Goal: Task Accomplishment & Management: Manage account settings

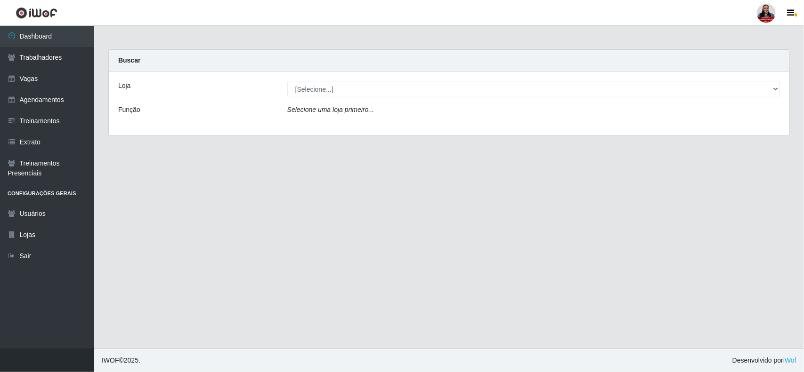
drag, startPoint x: 534, startPoint y: 98, endPoint x: 534, endPoint y: 92, distance: 5.7
click at [534, 95] on div "Loja [Selecione...] Hiper Queiroz - [GEOGRAPHIC_DATA][PERSON_NAME] Hiper [PERSO…" at bounding box center [449, 104] width 680 height 64
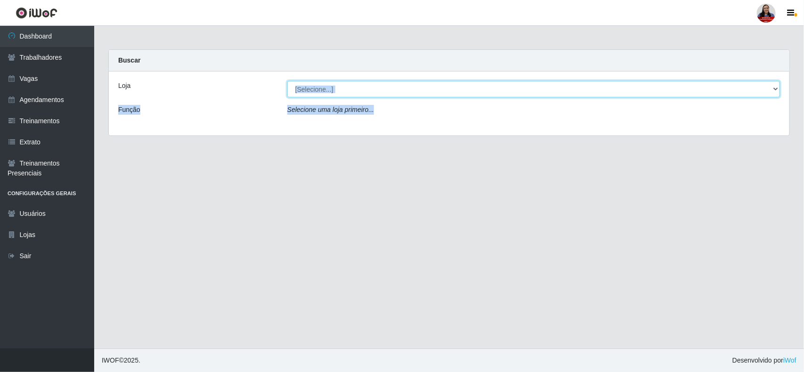
click at [534, 92] on select "[Selecione...] Hiper Queiroz - [GEOGRAPHIC_DATA][PERSON_NAME] Hiper [PERSON_NAM…" at bounding box center [533, 89] width 493 height 16
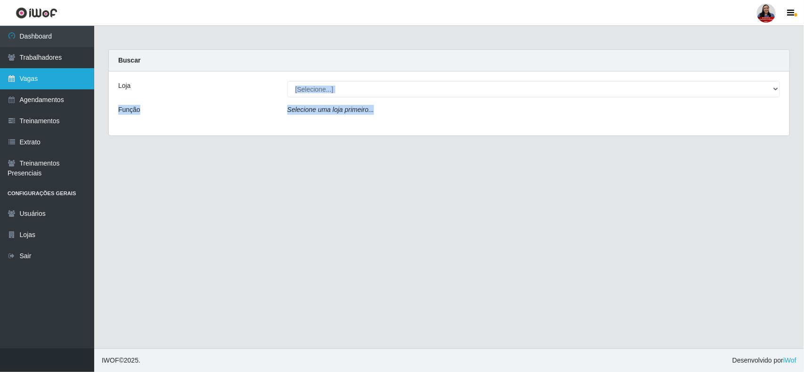
click at [38, 82] on link "Vagas" at bounding box center [47, 78] width 94 height 21
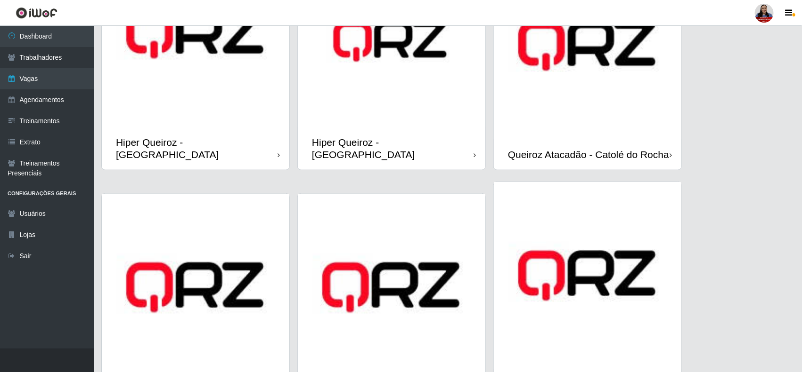
scroll to position [420, 0]
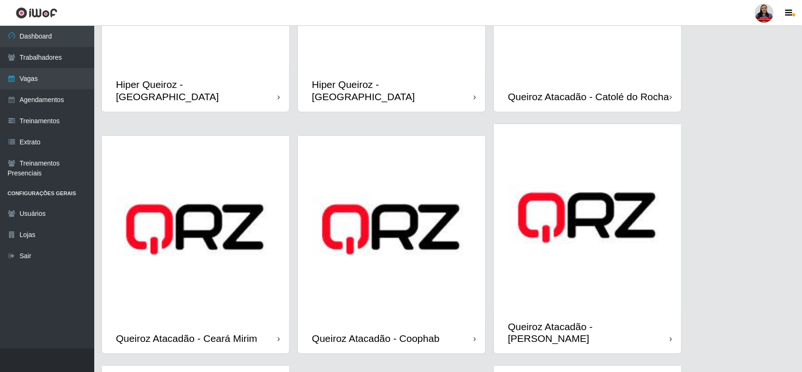
click at [380, 232] on img at bounding box center [391, 229] width 187 height 187
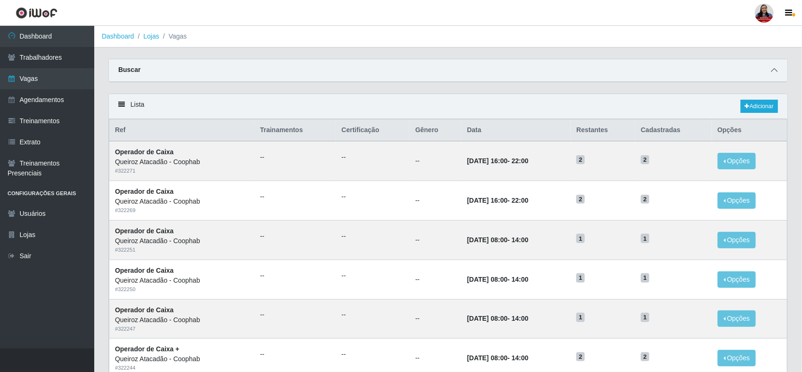
click at [776, 71] on icon at bounding box center [773, 70] width 7 height 7
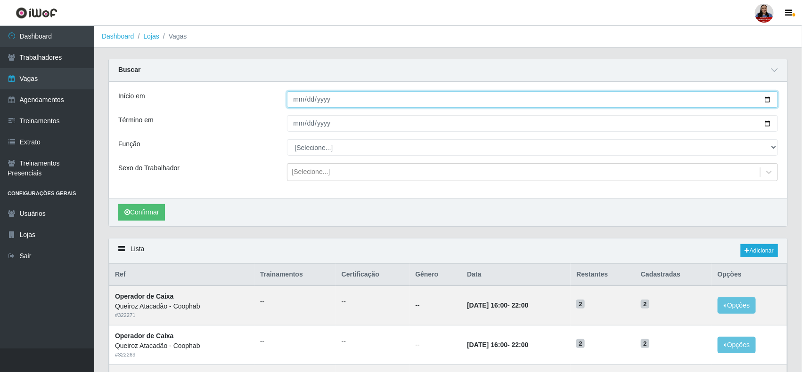
click at [769, 99] on input "Início em" at bounding box center [532, 99] width 491 height 16
type input "[DATE]"
click at [763, 122] on input "Término em" at bounding box center [532, 123] width 491 height 16
type input "[DATE]"
click at [139, 216] on button "Confirmar" at bounding box center [141, 212] width 47 height 16
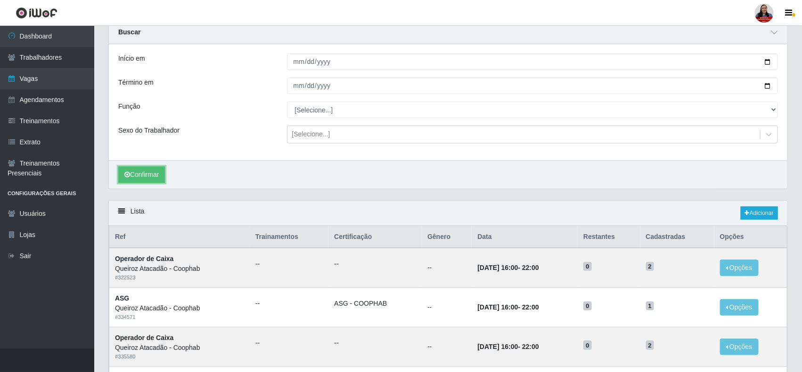
scroll to position [138, 0]
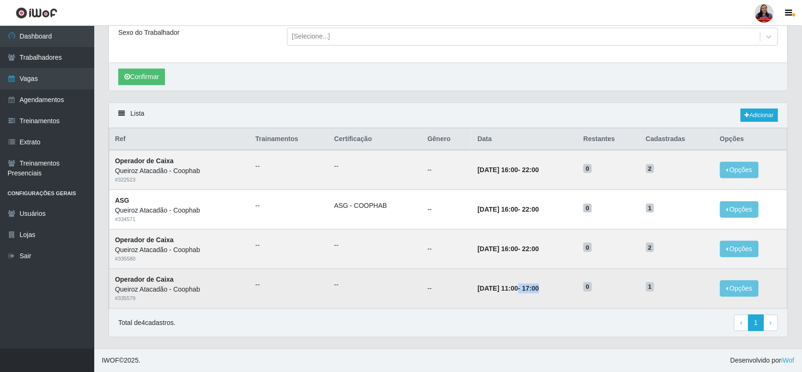
drag, startPoint x: 504, startPoint y: 288, endPoint x: 543, endPoint y: 290, distance: 39.1
click at [543, 290] on td "[DATE] 11:00 - 17:00" at bounding box center [524, 289] width 106 height 40
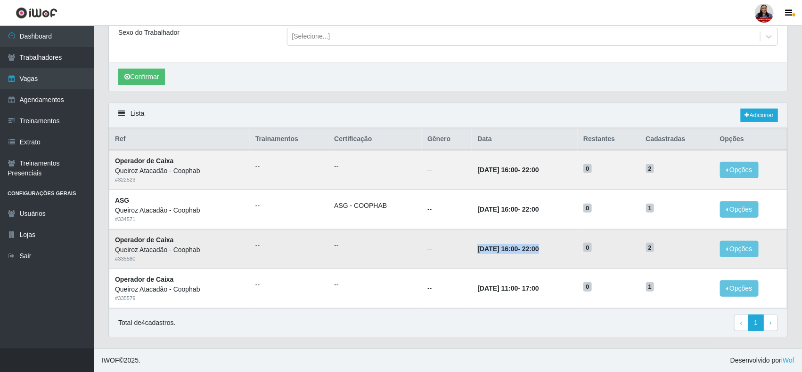
drag, startPoint x: 464, startPoint y: 250, endPoint x: 547, endPoint y: 251, distance: 82.4
click at [547, 251] on td "[DATE] 16:00 - 22:00" at bounding box center [524, 249] width 106 height 40
drag, startPoint x: 462, startPoint y: 169, endPoint x: 543, endPoint y: 172, distance: 81.6
click at [543, 172] on td "[DATE] 16:00 - 22:00" at bounding box center [524, 170] width 106 height 40
click at [539, 170] on time "22:00" at bounding box center [530, 170] width 17 height 8
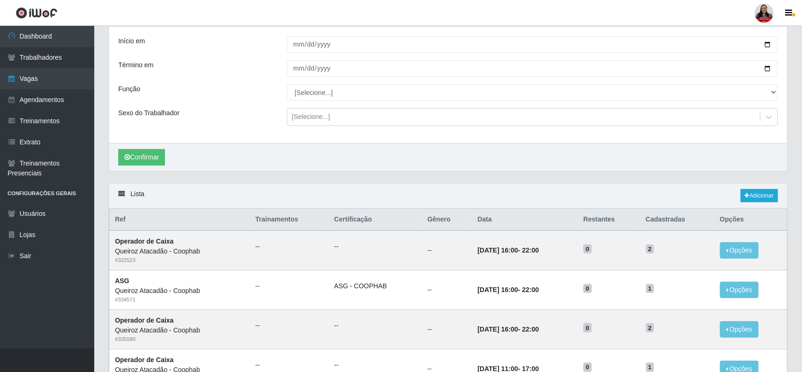
scroll to position [0, 0]
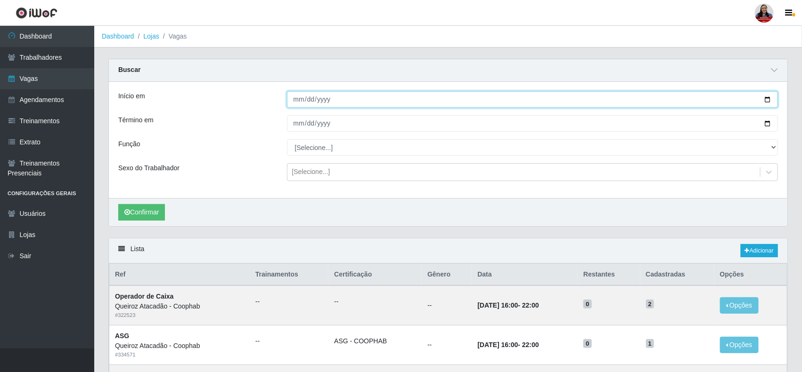
click at [768, 101] on input "[DATE]" at bounding box center [532, 99] width 491 height 16
type input "[DATE]"
click at [770, 125] on input "[DATE]" at bounding box center [532, 123] width 491 height 16
type input "[DATE]"
click at [138, 212] on button "Confirmar" at bounding box center [141, 212] width 47 height 16
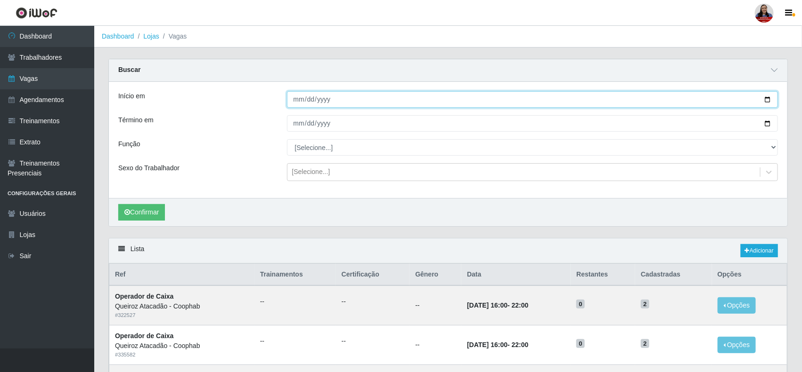
click at [768, 99] on input "[DATE]" at bounding box center [532, 99] width 491 height 16
type input "[DATE]"
click at [769, 124] on input "[DATE]" at bounding box center [532, 123] width 491 height 16
type input "[DATE]"
click at [147, 214] on button "Confirmar" at bounding box center [141, 212] width 47 height 16
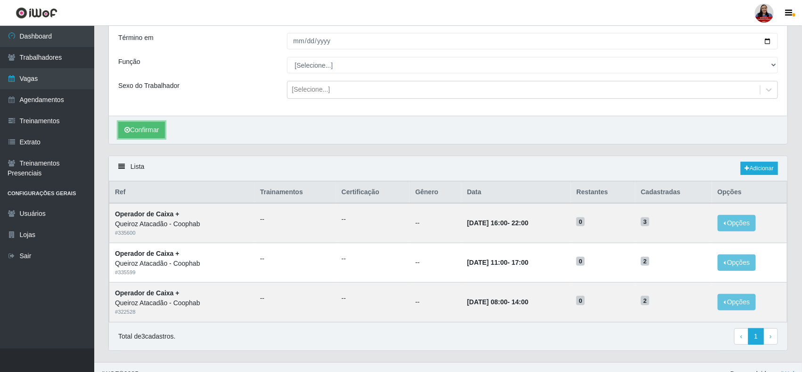
scroll to position [98, 0]
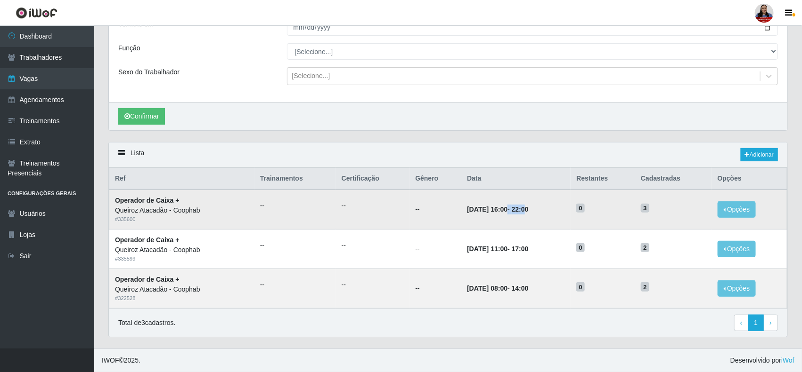
drag, startPoint x: 495, startPoint y: 210, endPoint x: 532, endPoint y: 212, distance: 36.8
click at [528, 212] on strong "[DATE] 16:00 - 22:00" at bounding box center [497, 210] width 61 height 8
click at [601, 139] on div "Carregando... Buscar Início em [DATE] Término em [DATE] Função [Selecione...] A…" at bounding box center [447, 52] width 693 height 179
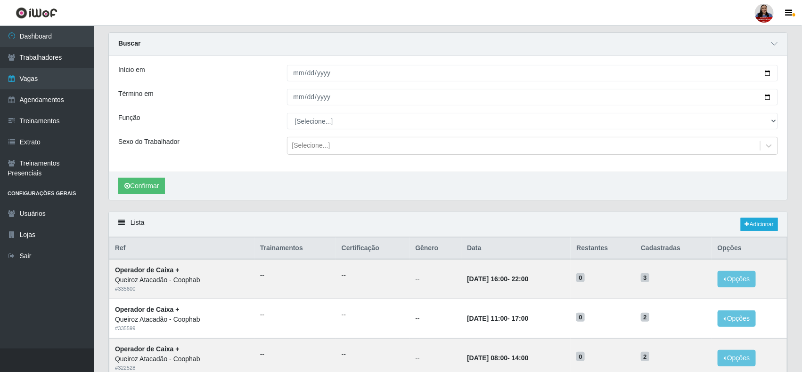
scroll to position [0, 0]
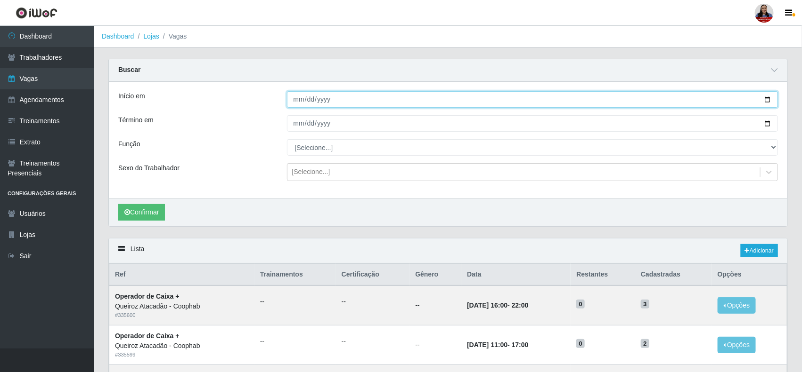
click at [770, 100] on input "[DATE]" at bounding box center [532, 99] width 491 height 16
type input "[DATE]"
click at [766, 121] on input "[DATE]" at bounding box center [532, 123] width 491 height 16
click at [763, 119] on input "[DATE]" at bounding box center [532, 123] width 491 height 16
click at [769, 122] on input "[DATE]" at bounding box center [532, 123] width 491 height 16
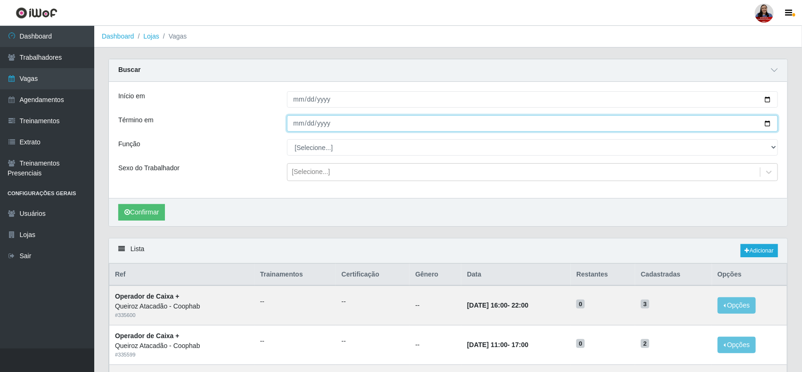
type input "[DATE]"
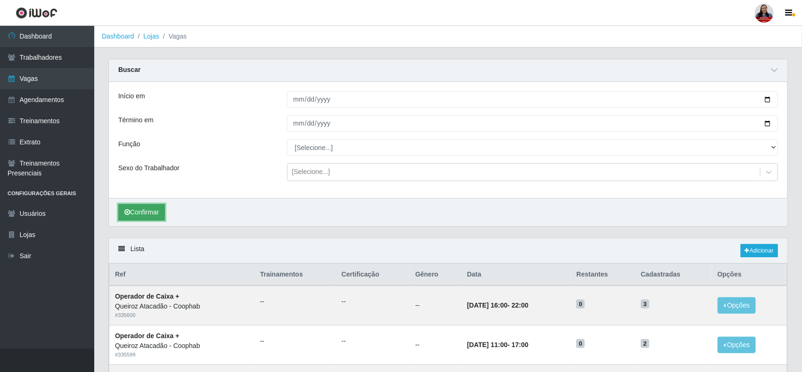
click at [149, 210] on button "Confirmar" at bounding box center [141, 212] width 47 height 16
click at [769, 101] on input "[DATE]" at bounding box center [532, 99] width 491 height 16
type input "[DATE]"
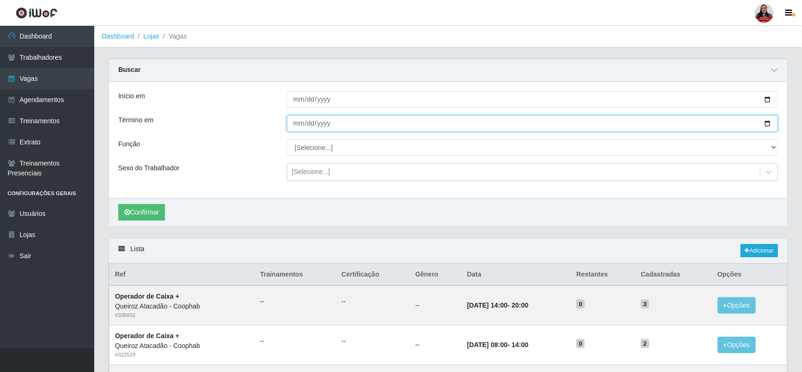
click at [770, 122] on input "[DATE]" at bounding box center [532, 123] width 491 height 16
type input "[DATE]"
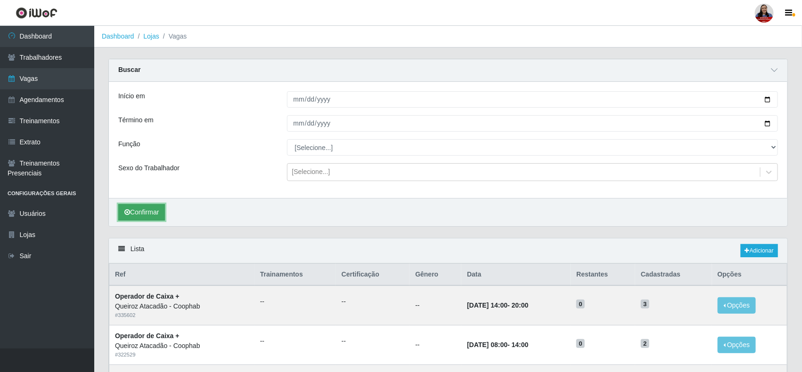
click at [159, 215] on button "Confirmar" at bounding box center [141, 212] width 47 height 16
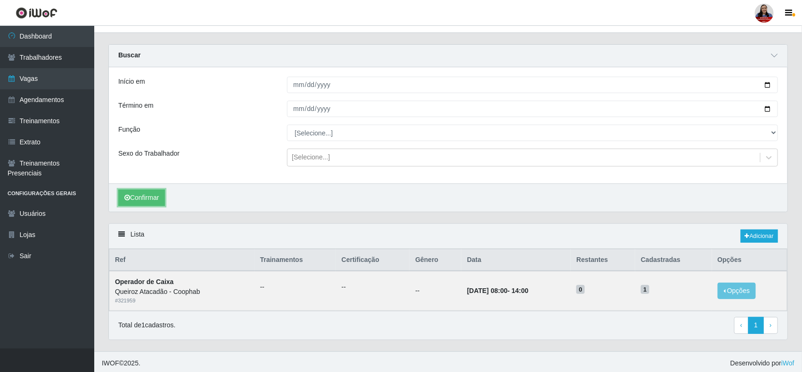
scroll to position [19, 0]
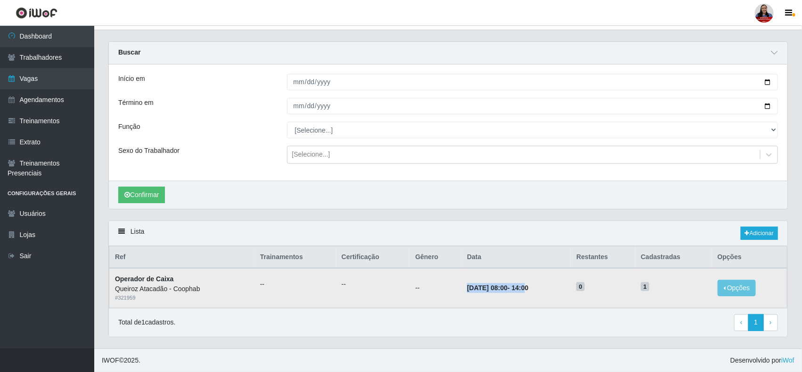
drag, startPoint x: 453, startPoint y: 291, endPoint x: 532, endPoint y: 290, distance: 79.1
click at [532, 290] on td "[DATE] 08:00 - 14:00" at bounding box center [515, 288] width 109 height 40
click at [528, 291] on time "14:00" at bounding box center [519, 288] width 17 height 8
drag, startPoint x: 495, startPoint y: 289, endPoint x: 534, endPoint y: 287, distance: 39.6
click at [534, 287] on td "[DATE] 08:00 - 14:00" at bounding box center [515, 288] width 109 height 40
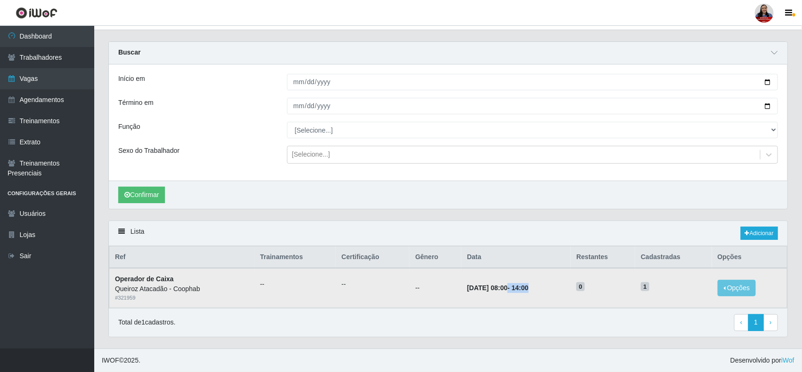
click at [534, 292] on td "[DATE] 08:00 - 14:00" at bounding box center [515, 288] width 109 height 40
click at [543, 241] on div "Lista Adicionar" at bounding box center [448, 233] width 678 height 25
drag, startPoint x: 453, startPoint y: 290, endPoint x: 533, endPoint y: 290, distance: 79.6
click at [528, 290] on strong "[DATE] 08:00 - 14:00" at bounding box center [497, 288] width 61 height 8
click at [533, 277] on td "[DATE] 08:00 - 14:00" at bounding box center [515, 288] width 109 height 40
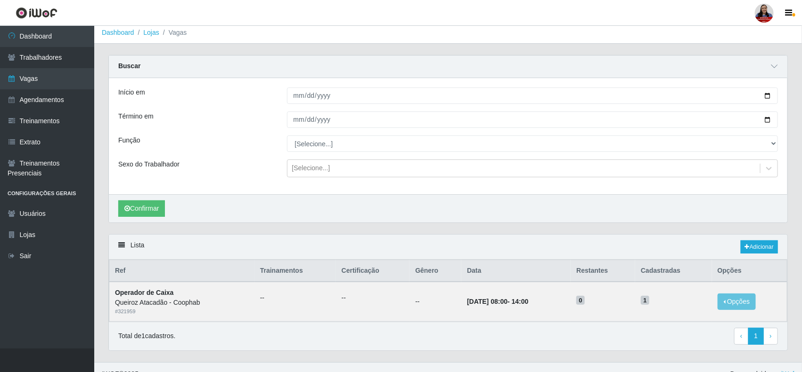
scroll to position [0, 0]
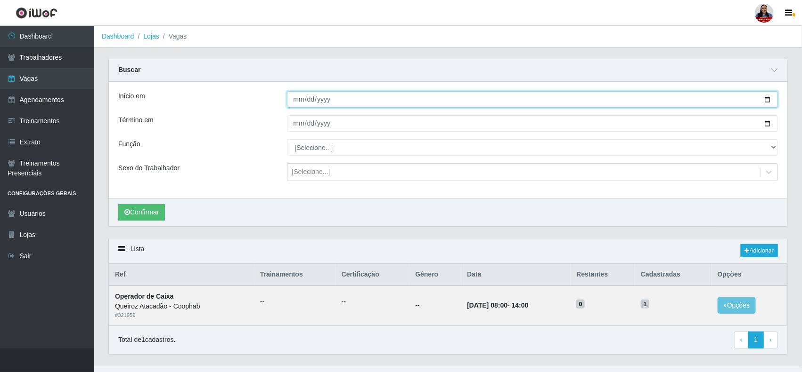
click at [769, 99] on input "[DATE]" at bounding box center [532, 99] width 491 height 16
click at [409, 66] on div "Buscar" at bounding box center [448, 70] width 678 height 23
click at [146, 33] on link "Lojas" at bounding box center [151, 36] width 16 height 8
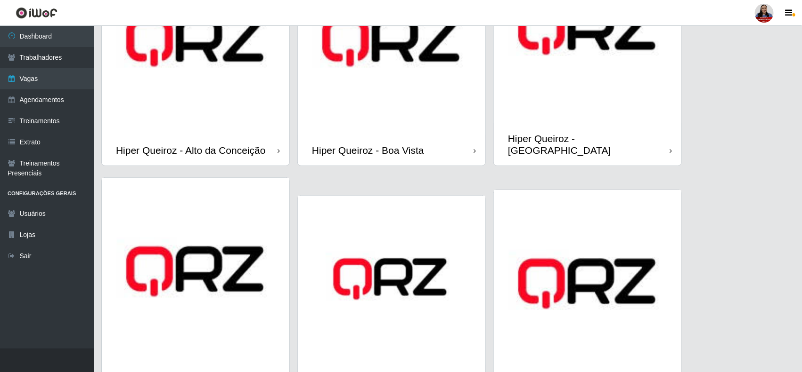
scroll to position [59, 0]
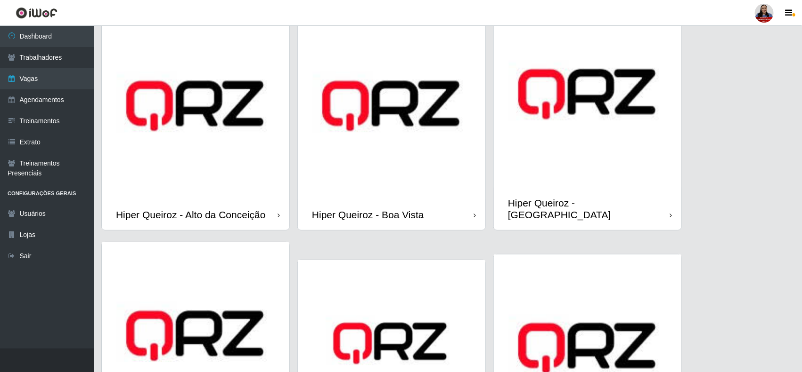
click at [257, 182] on img at bounding box center [195, 105] width 187 height 187
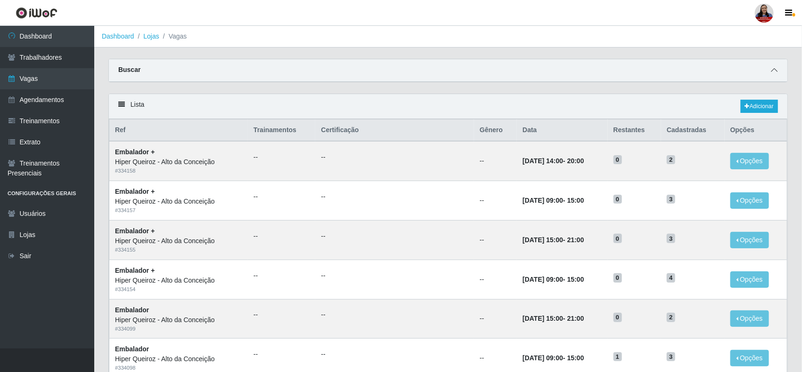
click at [772, 68] on icon at bounding box center [773, 70] width 7 height 7
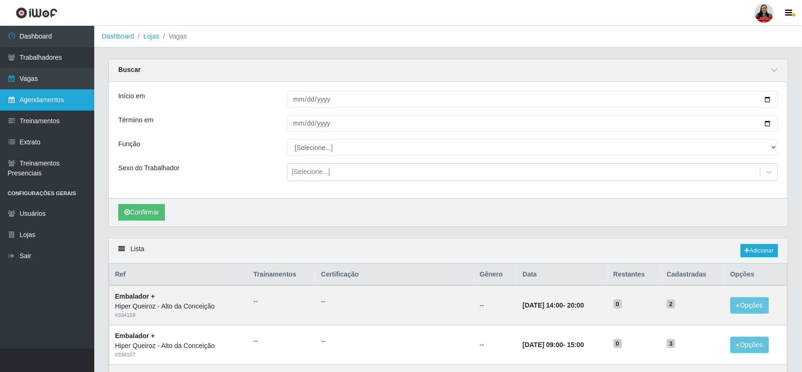
click at [56, 105] on link "Agendamentos" at bounding box center [47, 99] width 94 height 21
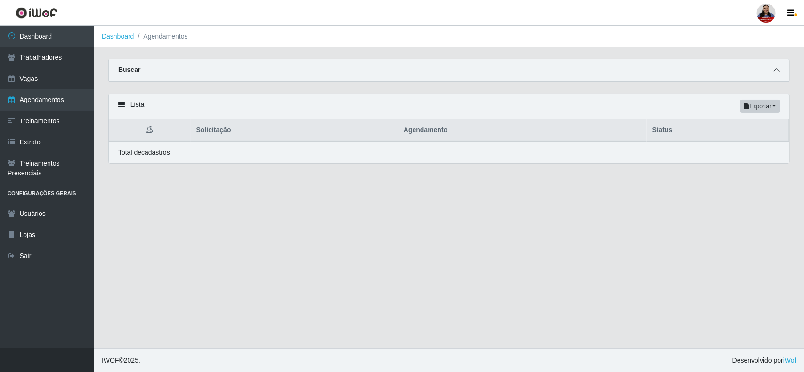
click at [776, 70] on icon at bounding box center [776, 70] width 7 height 7
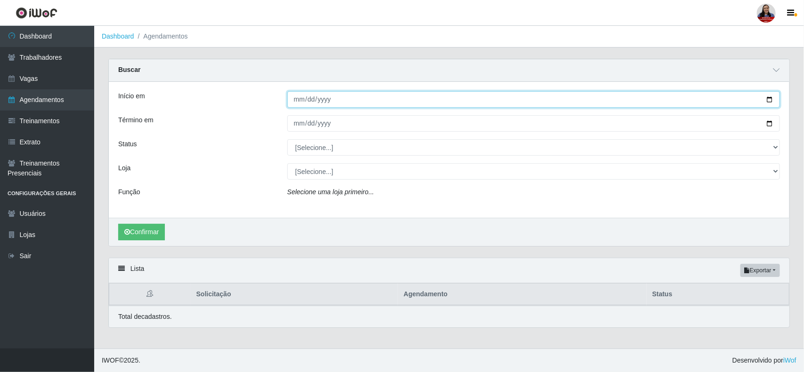
click at [765, 99] on input "Início em" at bounding box center [533, 99] width 493 height 16
type input "[DATE]"
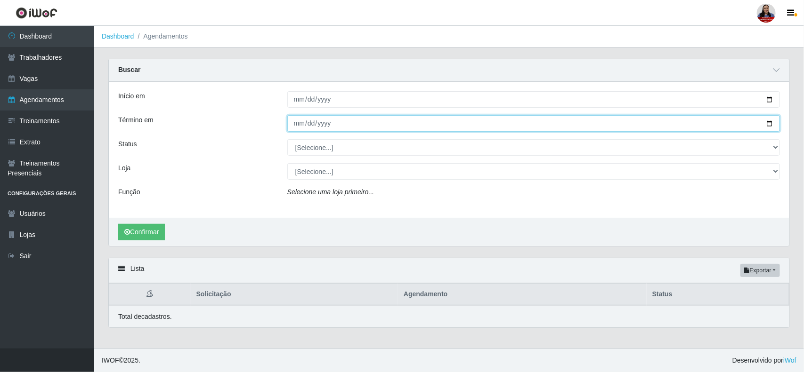
click at [768, 121] on input "Término em" at bounding box center [533, 123] width 493 height 16
type input "[DATE]"
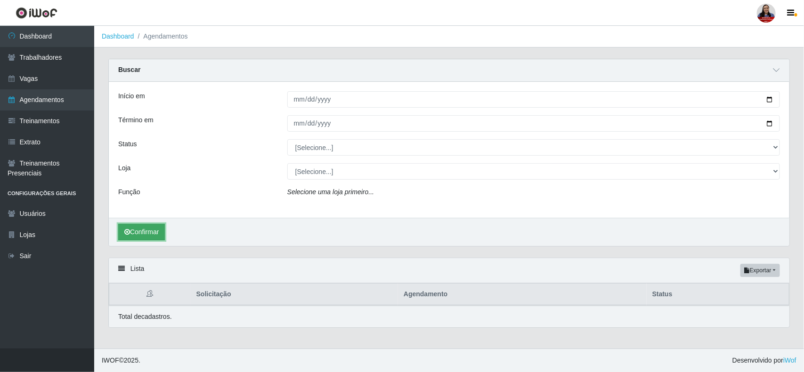
click at [123, 231] on button "Confirmar" at bounding box center [141, 232] width 47 height 16
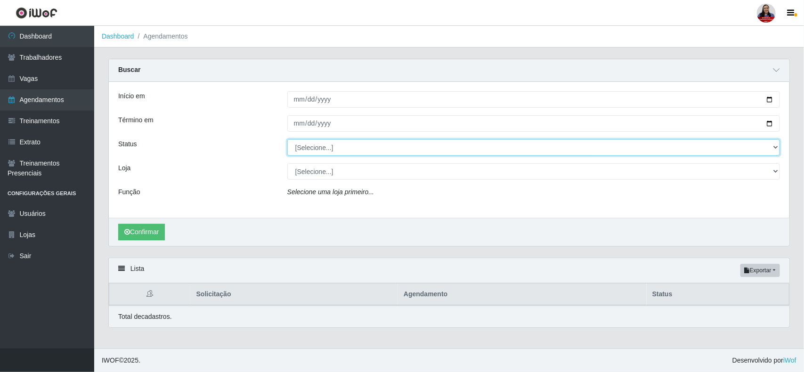
click at [347, 146] on select "[Selecione...] AGENDADO AGUARDANDO LIBERAR EM ANDAMENTO EM REVISÃO FINALIZADO C…" at bounding box center [533, 147] width 493 height 16
select select "FINALIZADO"
click at [287, 140] on select "[Selecione...] AGENDADO AGUARDANDO LIBERAR EM ANDAMENTO EM REVISÃO FINALIZADO C…" at bounding box center [533, 147] width 493 height 16
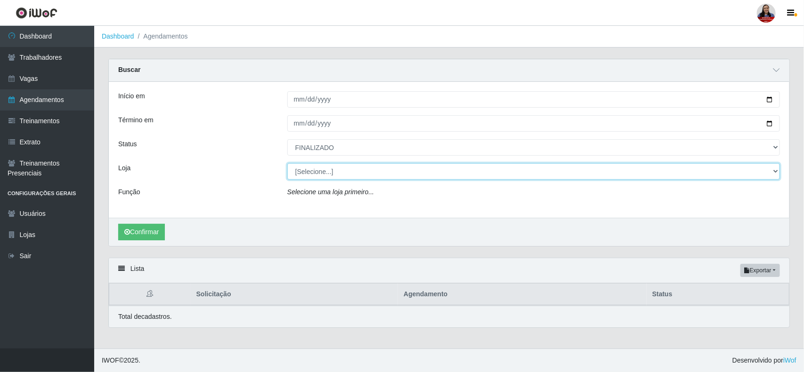
click at [320, 172] on select "[Selecione...] Hiper Queiroz - [GEOGRAPHIC_DATA][PERSON_NAME] Hiper [PERSON_NAM…" at bounding box center [533, 171] width 493 height 16
select select "515"
click at [287, 164] on select "[Selecione...] Hiper Queiroz - [GEOGRAPHIC_DATA][PERSON_NAME] Hiper [PERSON_NAM…" at bounding box center [533, 171] width 493 height 16
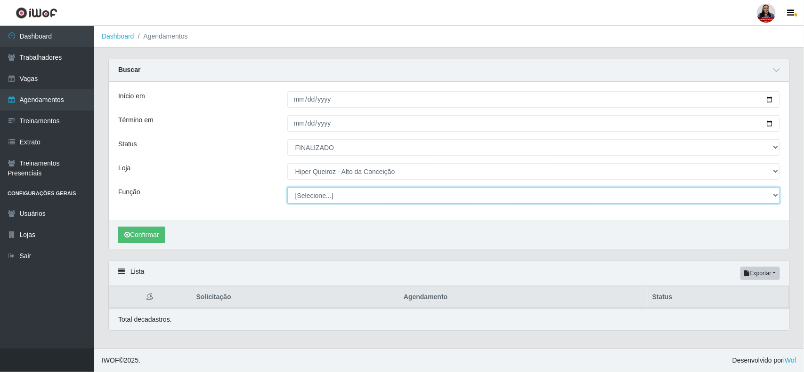
click at [377, 198] on select "[Selecione...] Embalador Embalador + Embalador ++ Operador de Caixa Operador de…" at bounding box center [533, 195] width 493 height 16
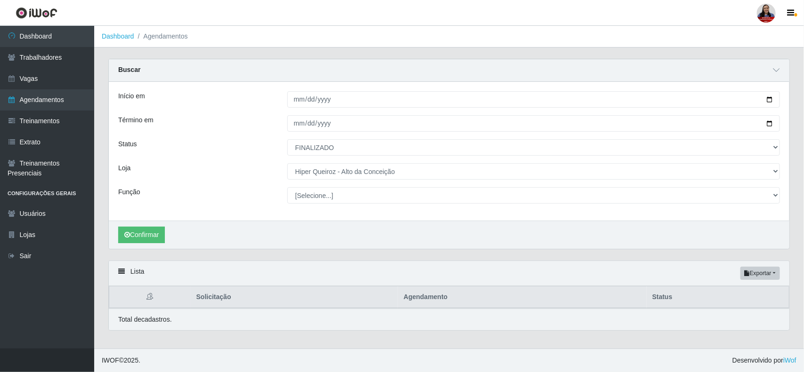
click at [179, 202] on div "Função" at bounding box center [195, 195] width 169 height 16
click at [152, 232] on button "Confirmar" at bounding box center [141, 235] width 47 height 16
click at [47, 74] on link "Vagas" at bounding box center [47, 78] width 94 height 21
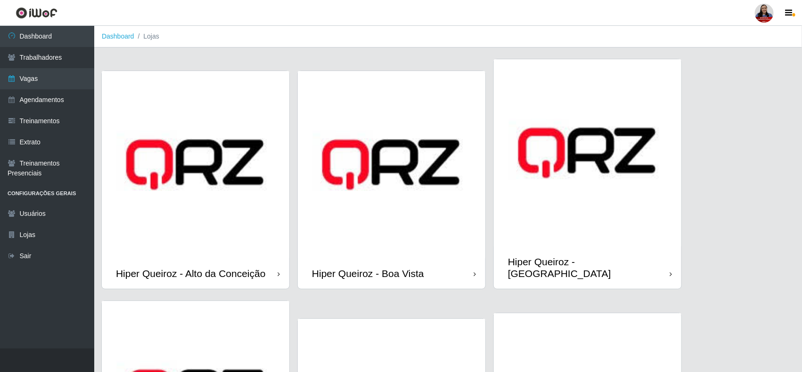
click at [230, 236] on img at bounding box center [195, 164] width 187 height 187
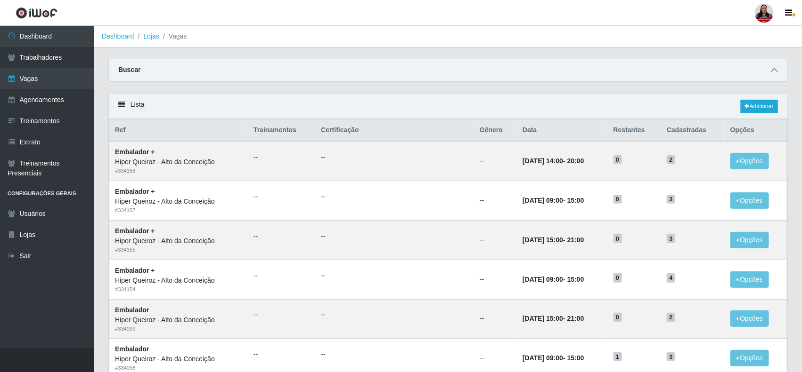
click at [773, 70] on icon at bounding box center [773, 70] width 7 height 7
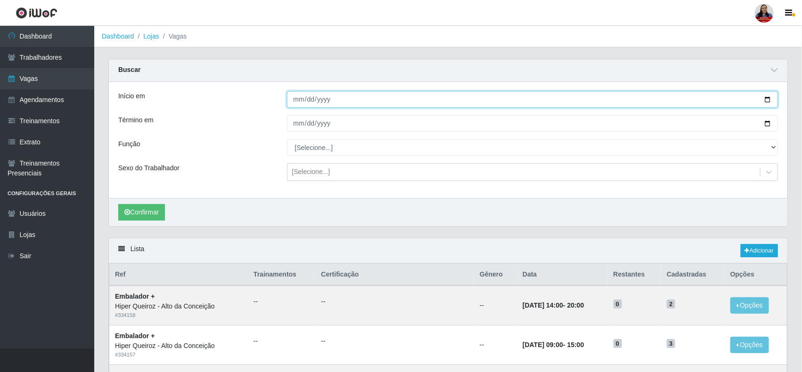
click at [767, 96] on input "Início em" at bounding box center [532, 99] width 491 height 16
type input "[DATE]"
click at [772, 123] on input "Término em" at bounding box center [532, 123] width 491 height 16
click at [768, 123] on input "Término em" at bounding box center [532, 123] width 491 height 16
click at [41, 50] on link "Trabalhadores" at bounding box center [47, 57] width 94 height 21
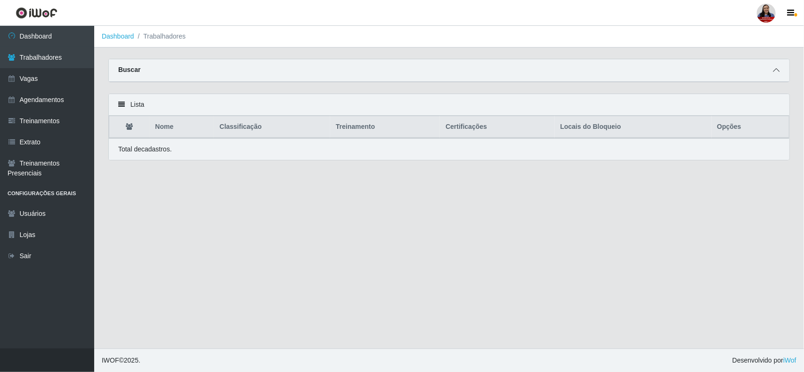
click at [780, 69] on span at bounding box center [775, 70] width 11 height 11
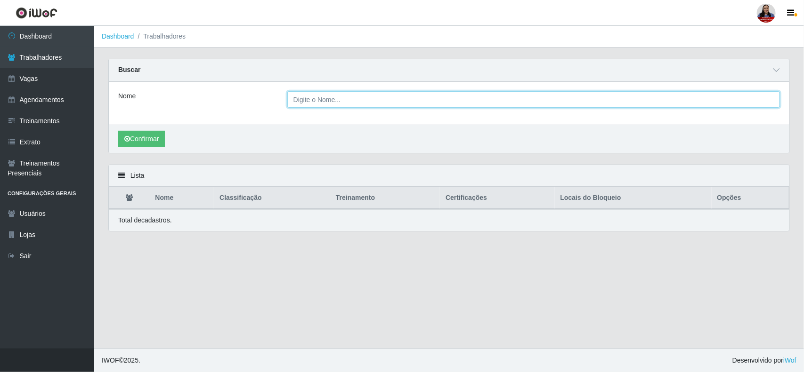
click at [318, 99] on input "Nome" at bounding box center [533, 99] width 493 height 16
type input "L"
type input "[PERSON_NAME]"
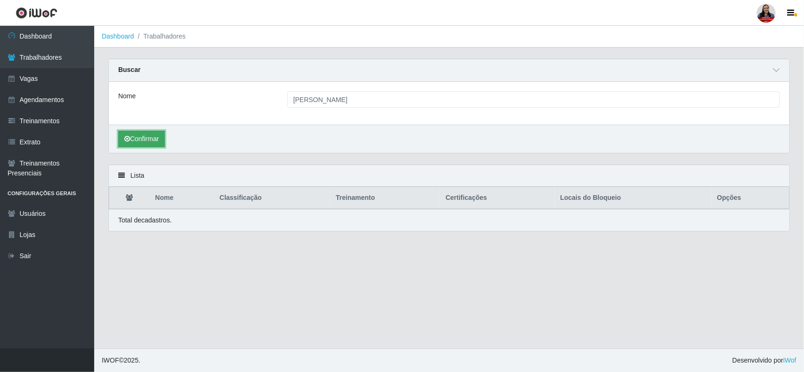
click at [145, 136] on button "Confirmar" at bounding box center [141, 139] width 47 height 16
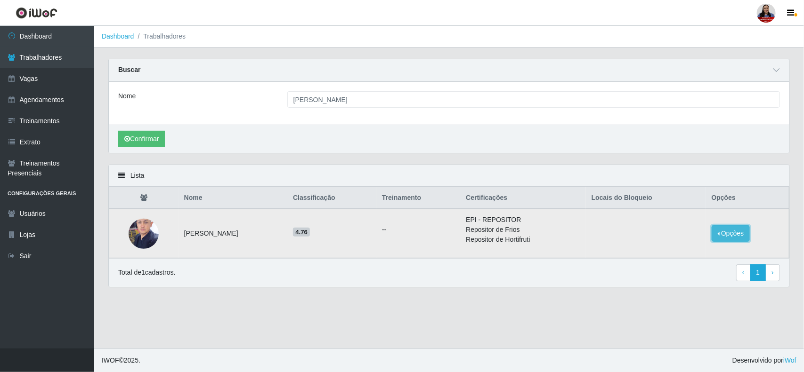
click at [729, 237] on button "Opções" at bounding box center [731, 234] width 39 height 16
click at [704, 274] on div "Total de 1 cadastros. ‹ Previous 1 › Next" at bounding box center [449, 273] width 662 height 17
click at [138, 231] on img at bounding box center [144, 234] width 30 height 40
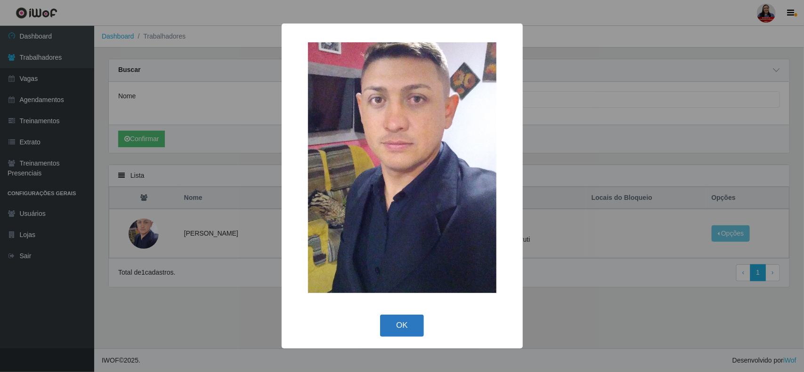
click at [399, 331] on button "OK" at bounding box center [402, 326] width 44 height 22
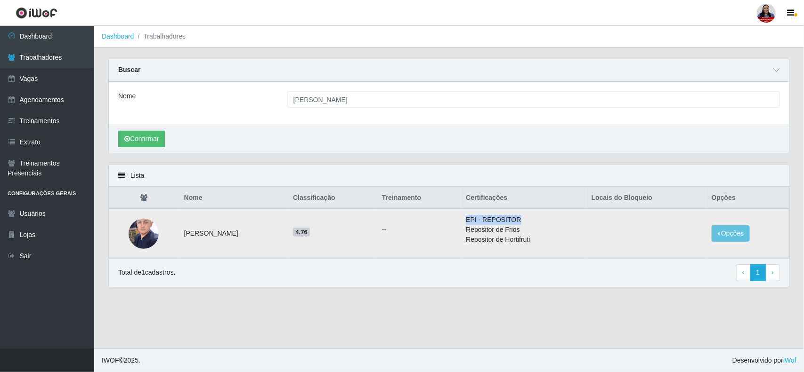
drag, startPoint x: 488, startPoint y: 219, endPoint x: 544, endPoint y: 219, distance: 55.6
click at [544, 219] on li "EPI - REPOSITOR" at bounding box center [523, 220] width 114 height 10
click at [736, 229] on button "Opções" at bounding box center [731, 234] width 39 height 16
click at [524, 279] on div "Total de 1 cadastros. ‹ Previous 1 › Next" at bounding box center [449, 273] width 662 height 17
click at [31, 107] on link "Agendamentos" at bounding box center [47, 99] width 94 height 21
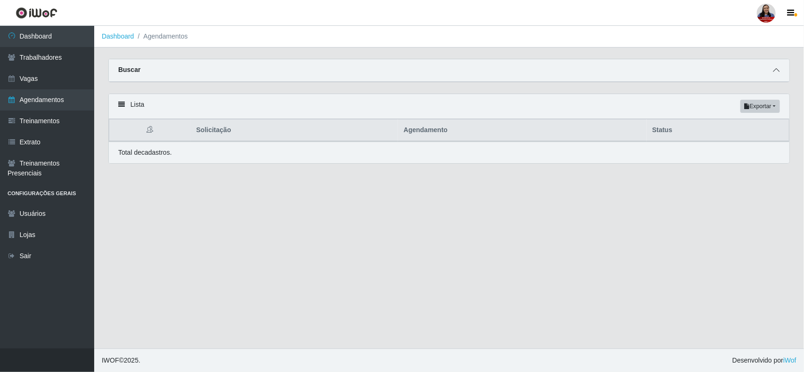
click at [774, 73] on icon at bounding box center [776, 70] width 7 height 7
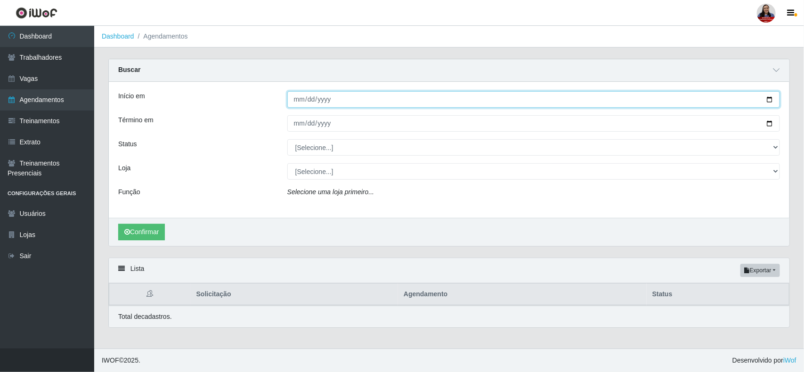
click at [768, 99] on input "Início em" at bounding box center [533, 99] width 493 height 16
type input "[DATE]"
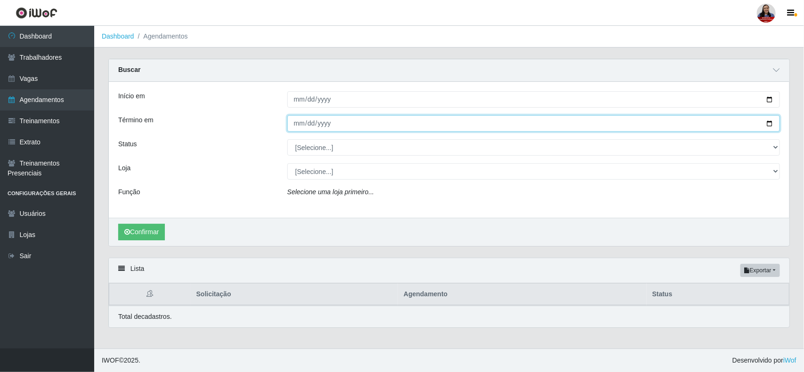
click at [771, 123] on input "Término em" at bounding box center [533, 123] width 493 height 16
type input "[DATE]"
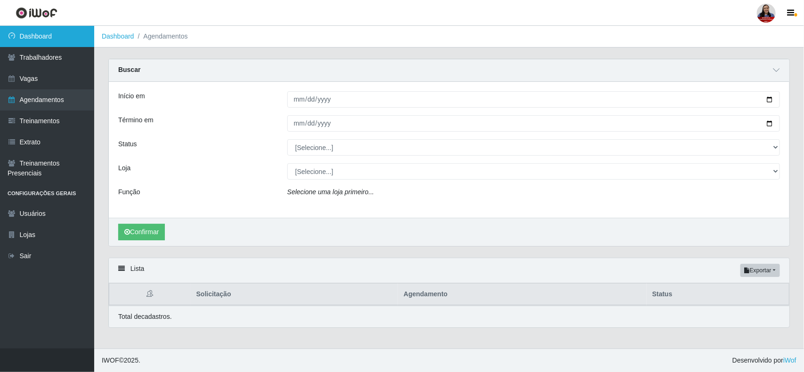
click at [49, 37] on link "Dashboard" at bounding box center [47, 36] width 94 height 21
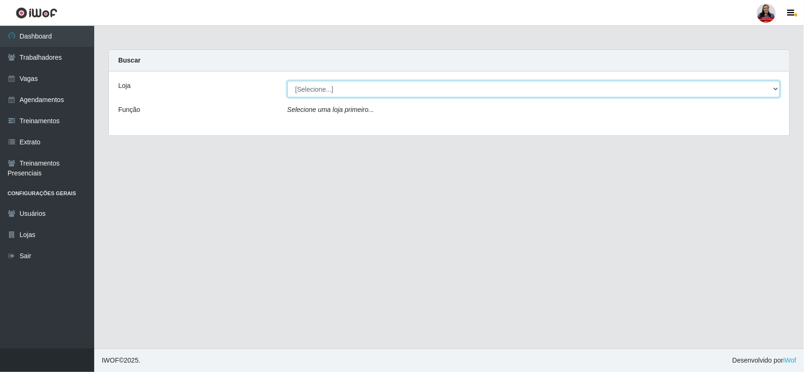
click at [726, 95] on select "[Selecione...] Hiper Queiroz - [GEOGRAPHIC_DATA][PERSON_NAME] Hiper [PERSON_NAM…" at bounding box center [533, 89] width 493 height 16
select select "515"
click at [287, 81] on select "[Selecione...] Hiper Queiroz - [GEOGRAPHIC_DATA][PERSON_NAME] Hiper [PERSON_NAM…" at bounding box center [533, 89] width 493 height 16
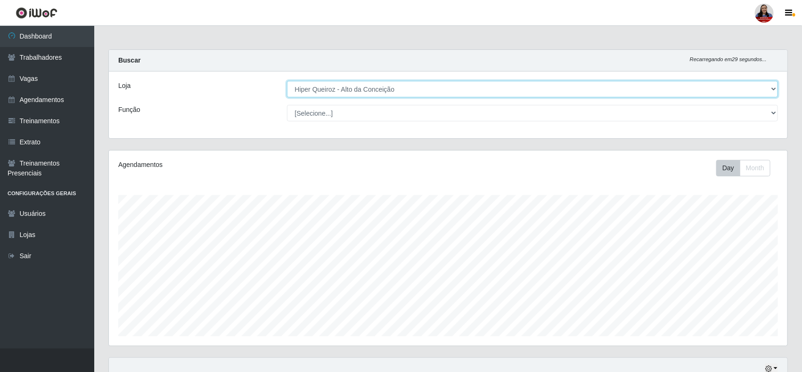
scroll to position [170, 0]
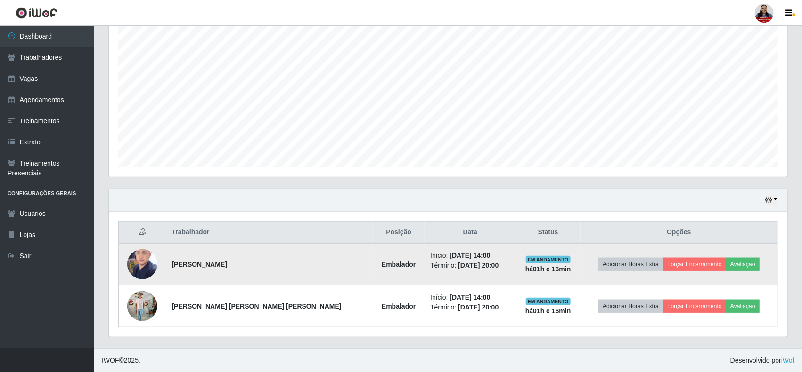
drag, startPoint x: 511, startPoint y: 270, endPoint x: 551, endPoint y: 269, distance: 40.0
click at [551, 269] on td "EM ANDAMENTO há 01 h e 16 min" at bounding box center [548, 264] width 65 height 42
click at [554, 269] on td "EM ANDAMENTO há 01 h e 16 min" at bounding box center [548, 264] width 65 height 42
